Goal: Check status: Check status

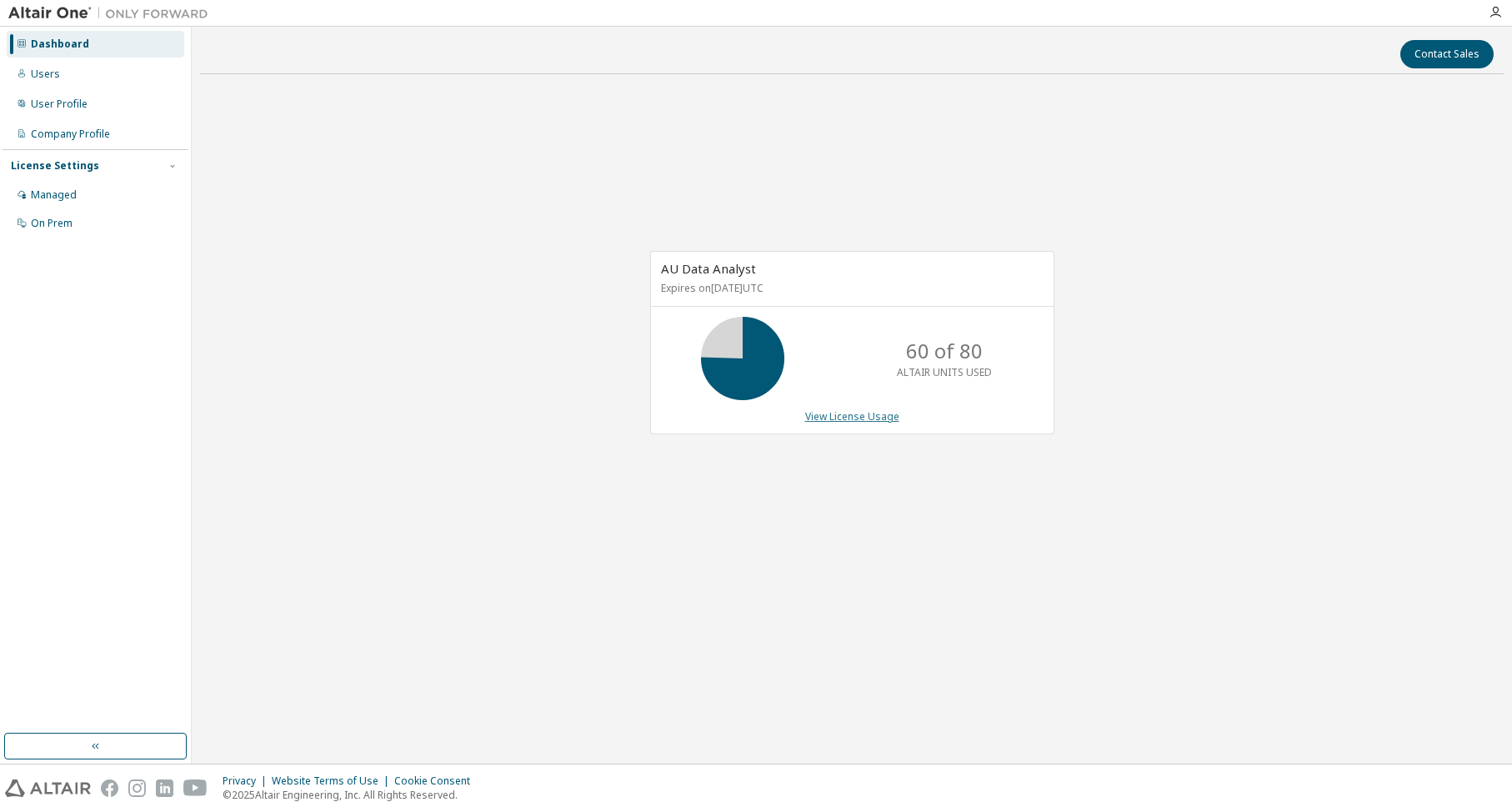
click at [850, 418] on link "View License Usage" at bounding box center [852, 416] width 94 height 14
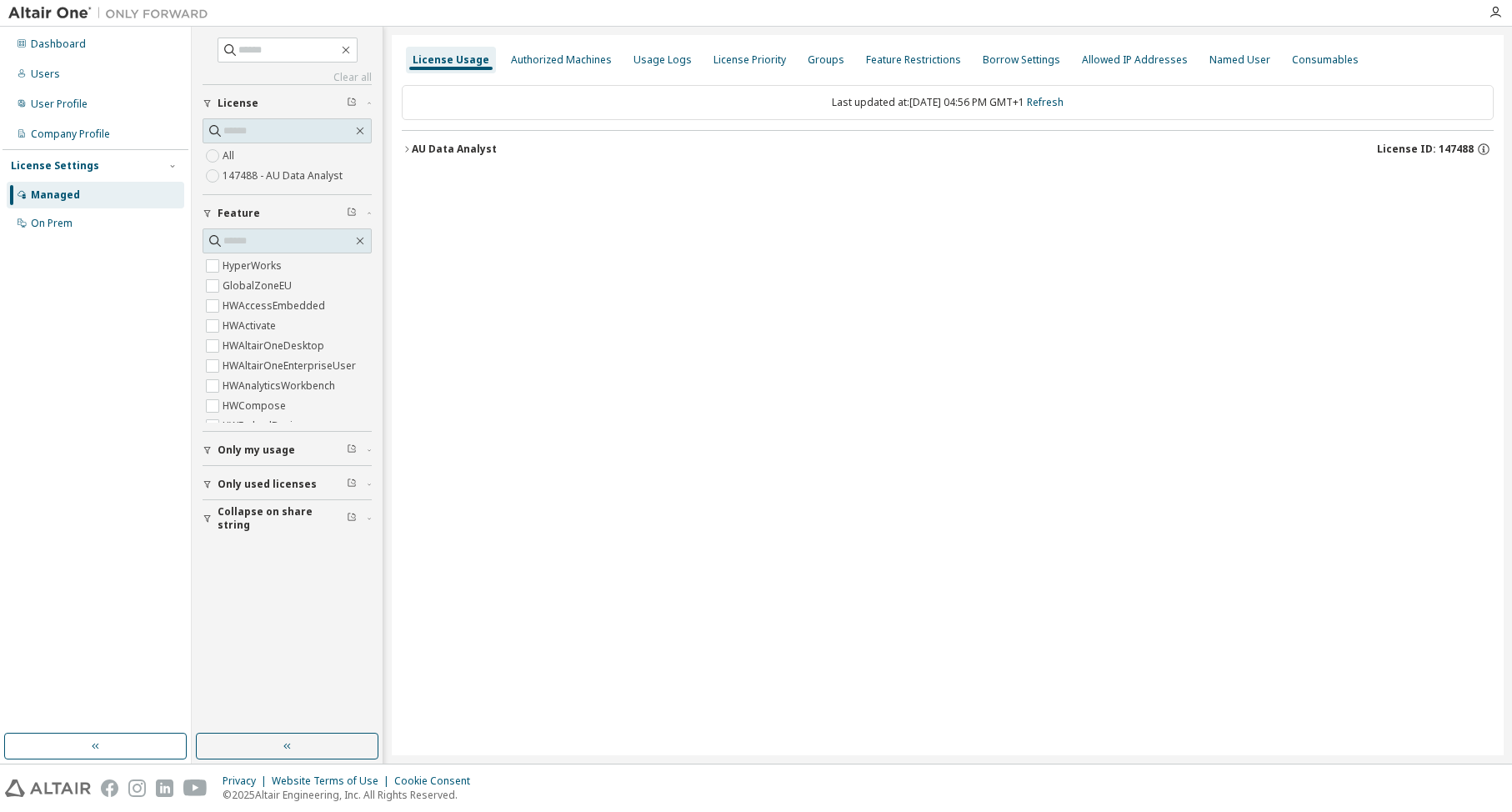
click at [414, 144] on div "AU Data Analyst" at bounding box center [454, 149] width 85 height 14
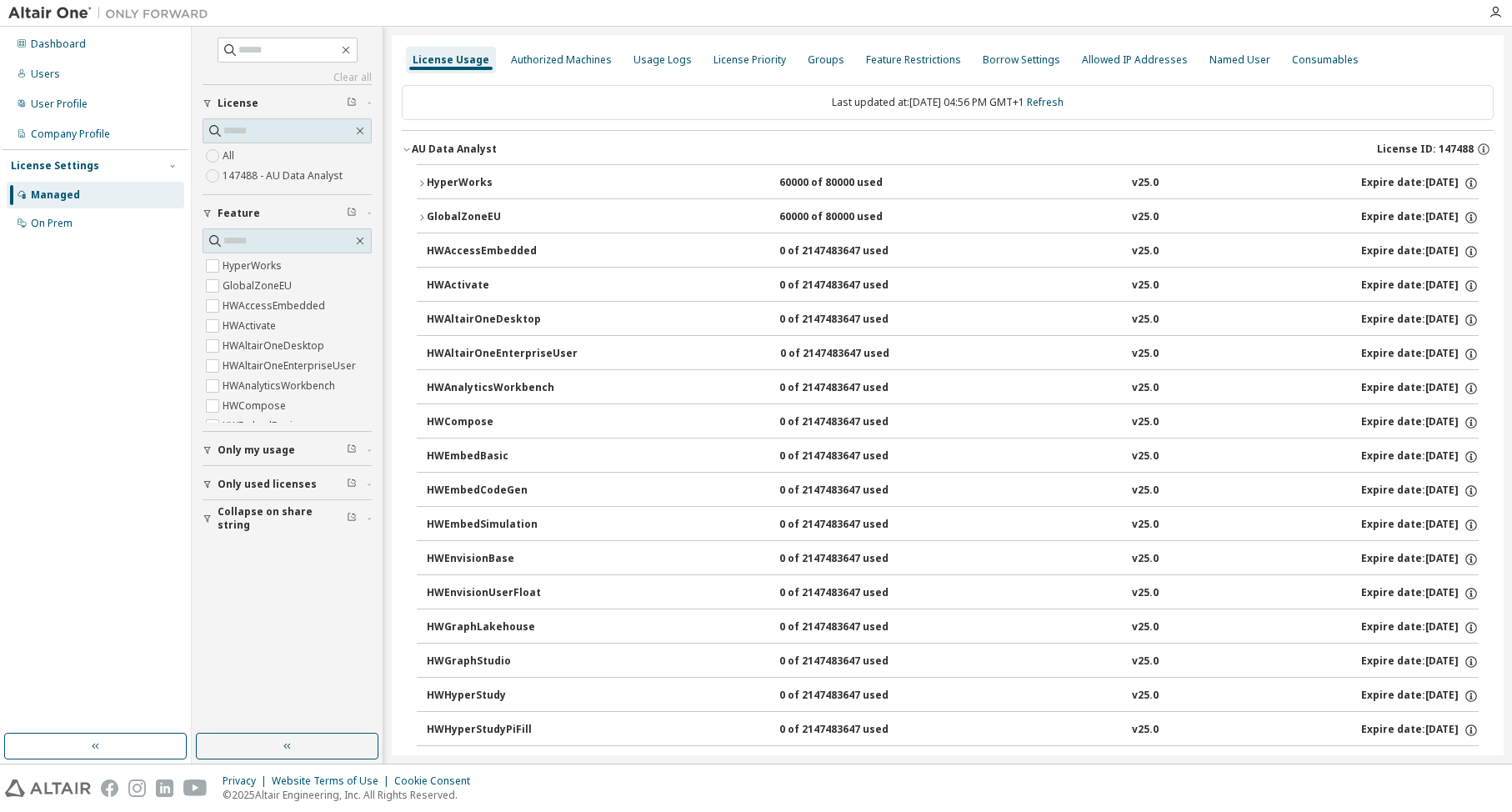
click at [423, 178] on button "HyperWorks 60000 of 80000 used v25.0 Expire date: 2025-12-15" at bounding box center [948, 183] width 1062 height 37
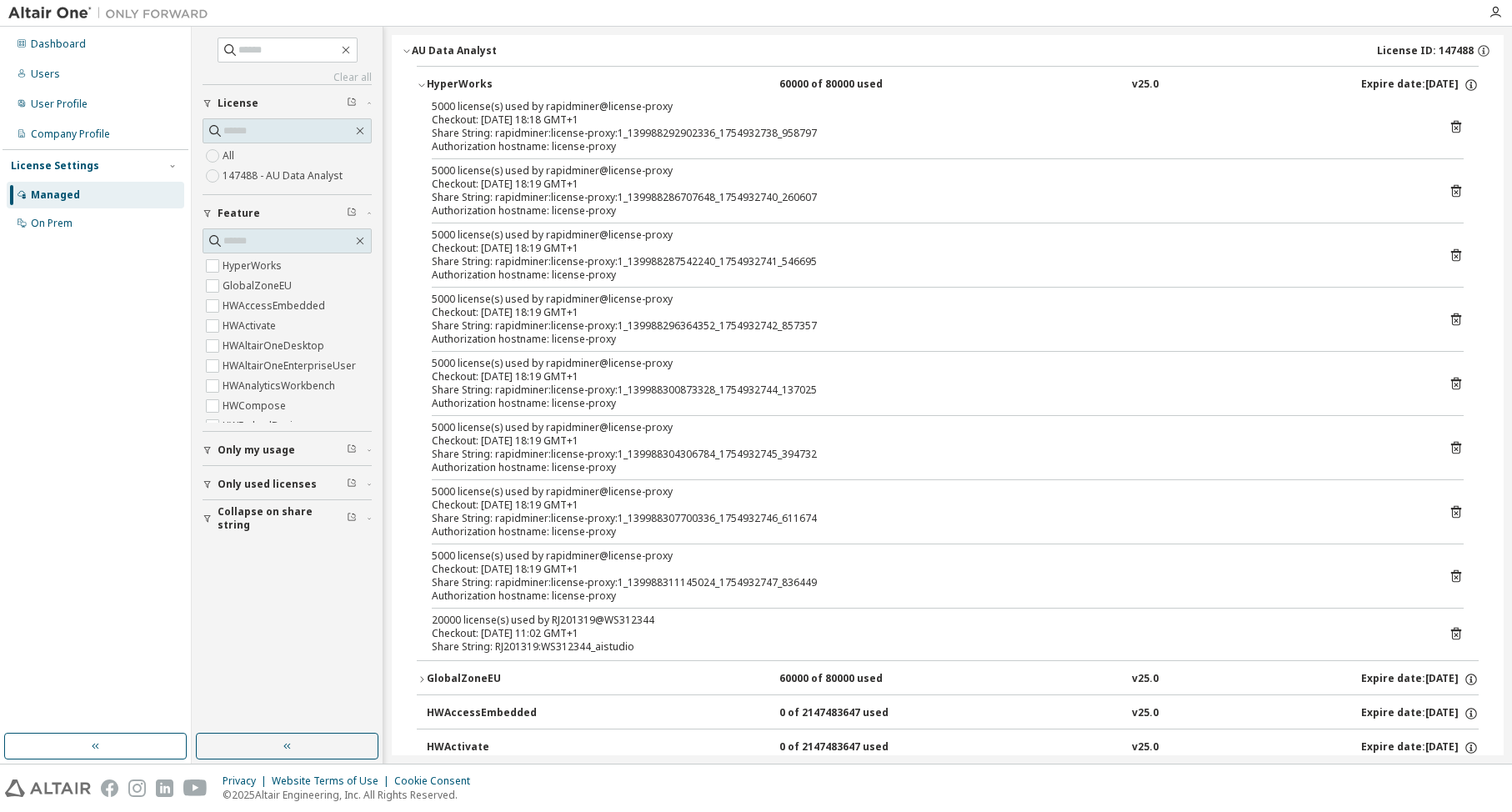
scroll to position [167, 0]
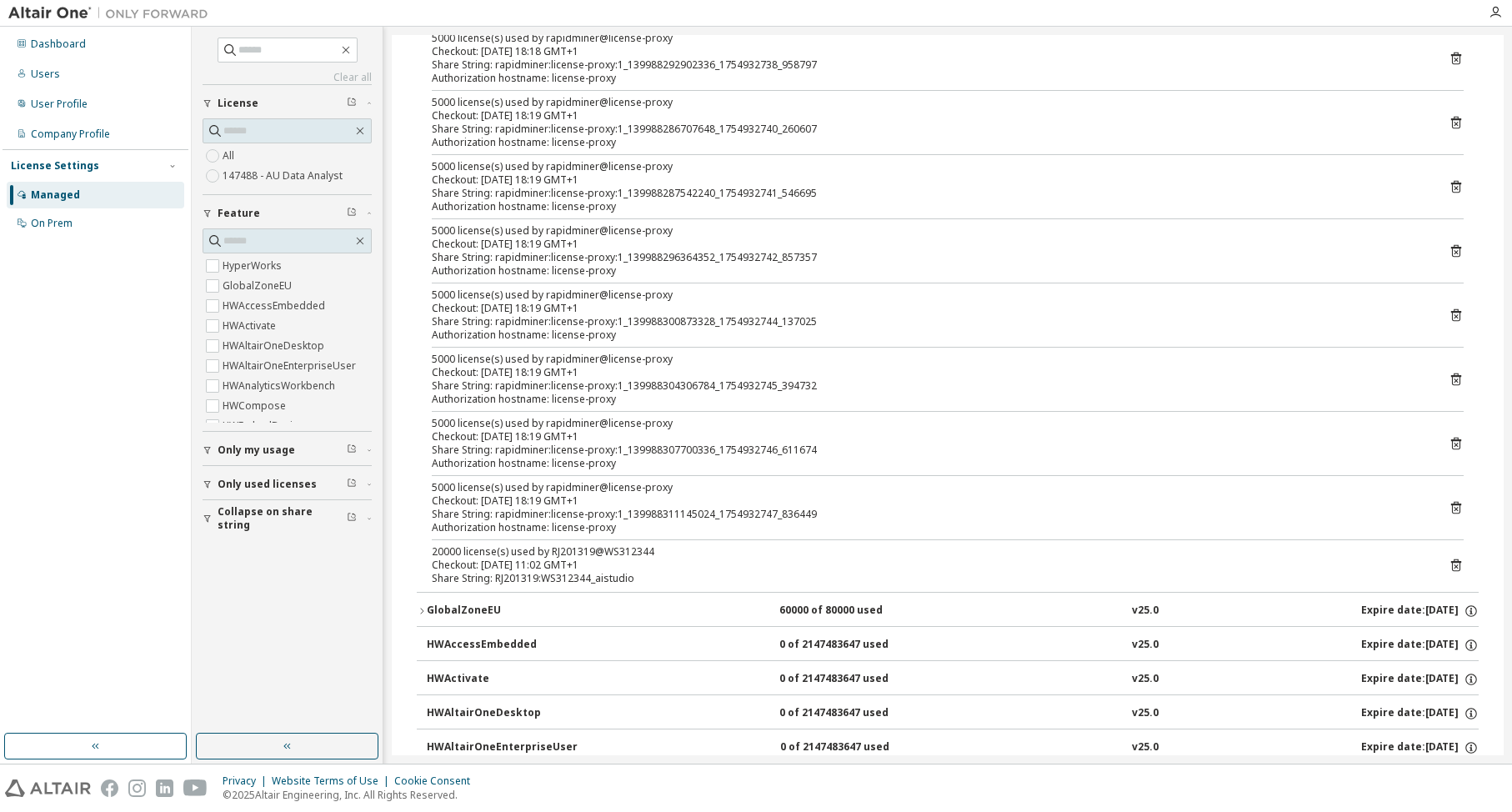
click at [417, 0] on button "HyperWorks 60000 of 80000 used v25.0 Expire date: 2025-12-15" at bounding box center [948, 16] width 1062 height 37
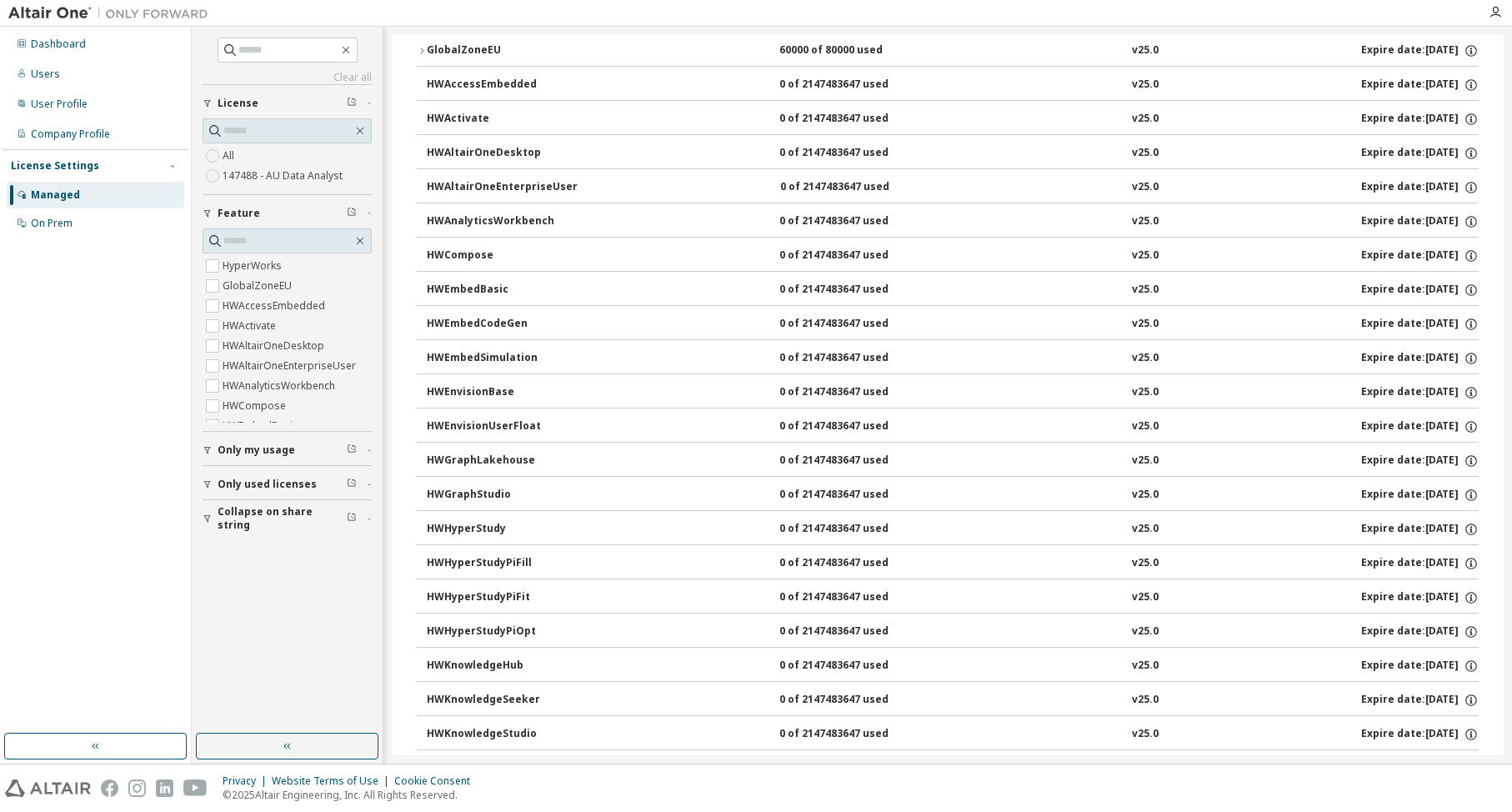
click at [421, 49] on icon "button" at bounding box center [422, 51] width 10 height 10
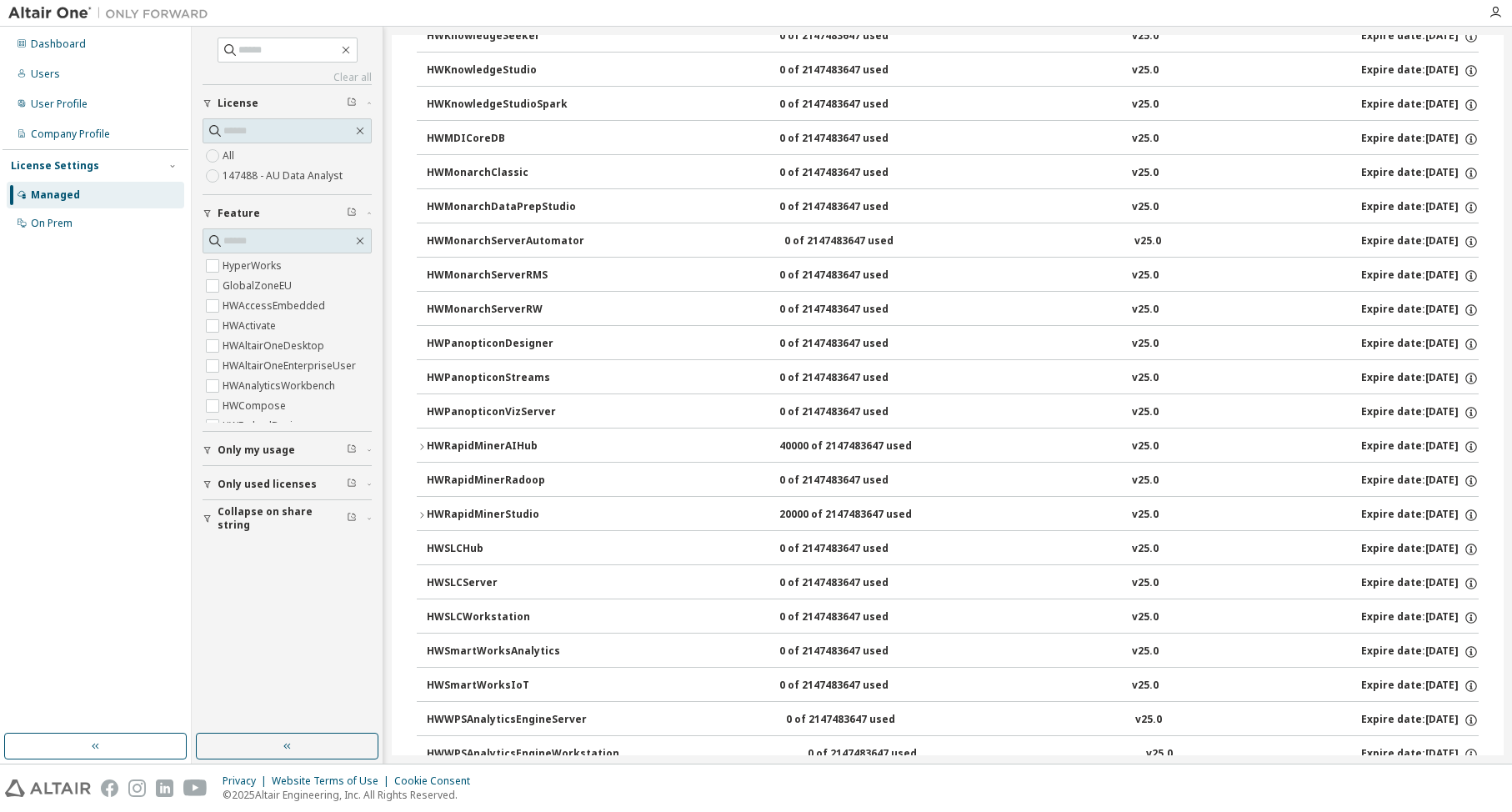
scroll to position [1417, 0]
